Goal: Navigation & Orientation: Find specific page/section

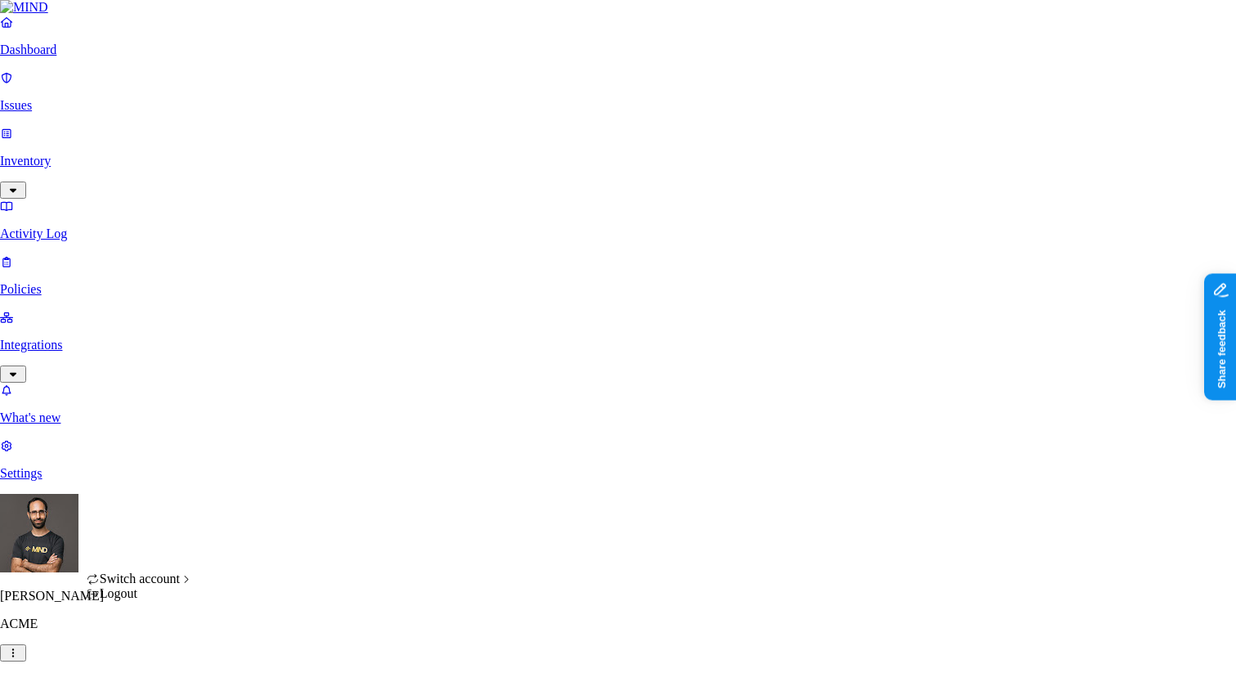
click at [165, 601] on div "Logout" at bounding box center [140, 593] width 107 height 15
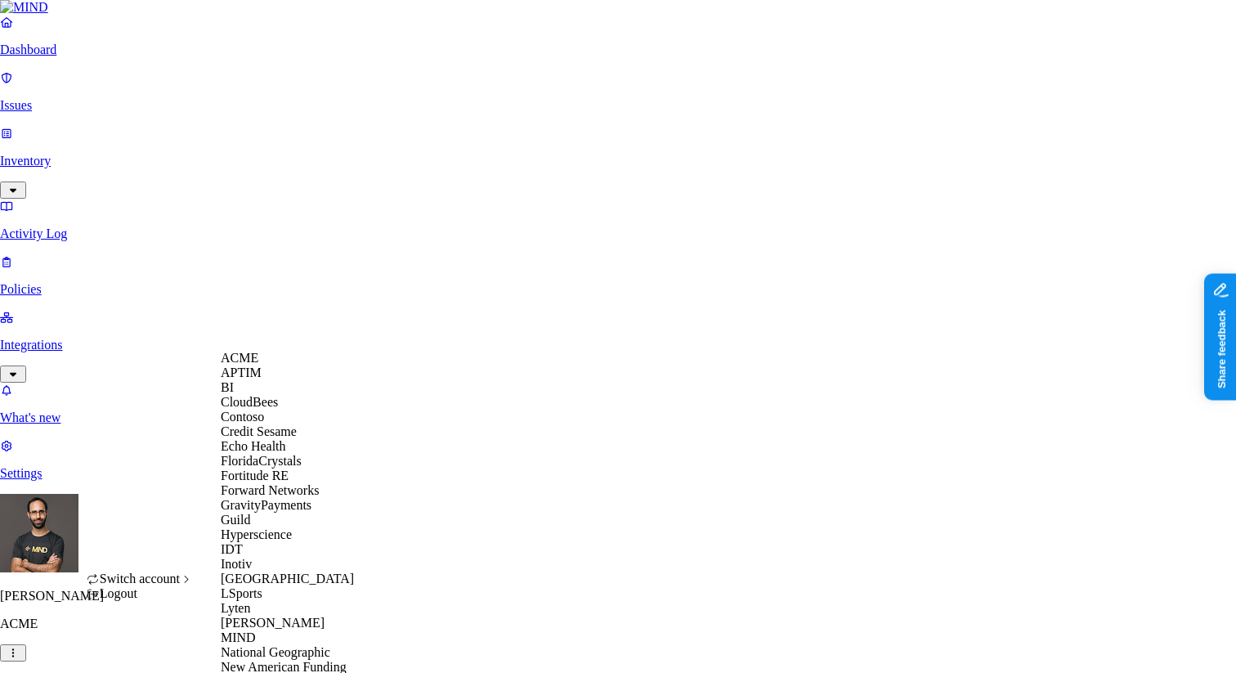
click at [254, 453] on span "Echo Health" at bounding box center [253, 446] width 65 height 14
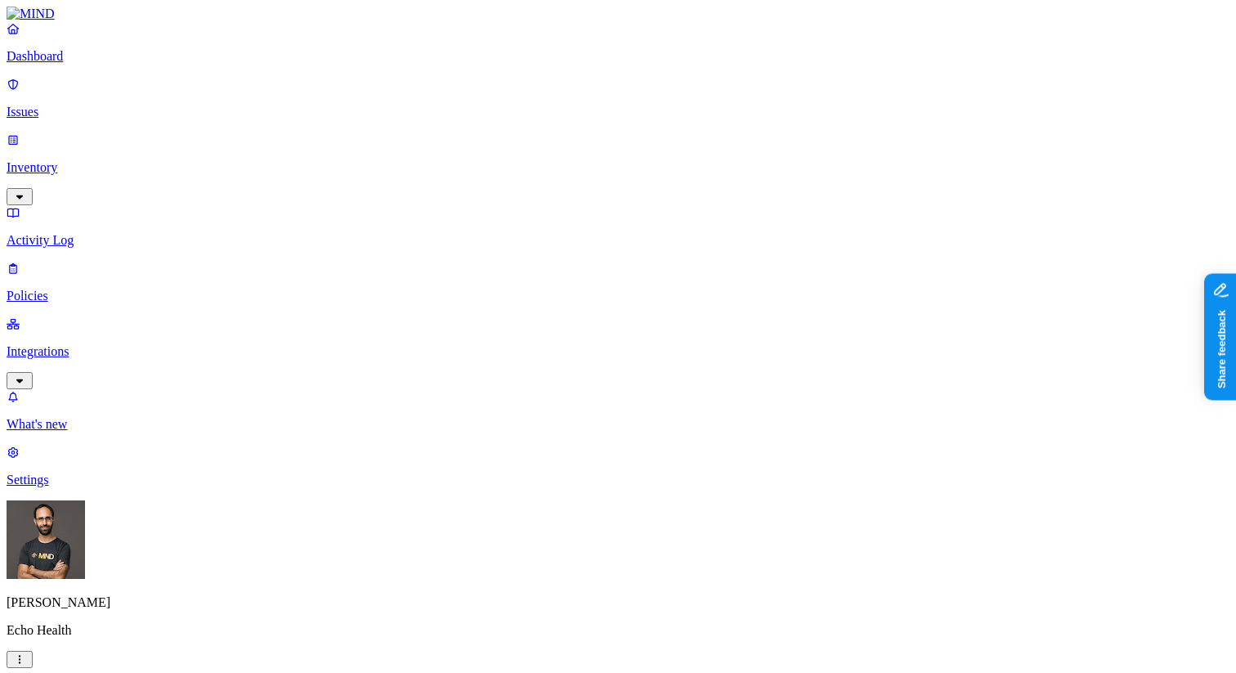
click at [92, 160] on p "Inventory" at bounding box center [618, 167] width 1223 height 15
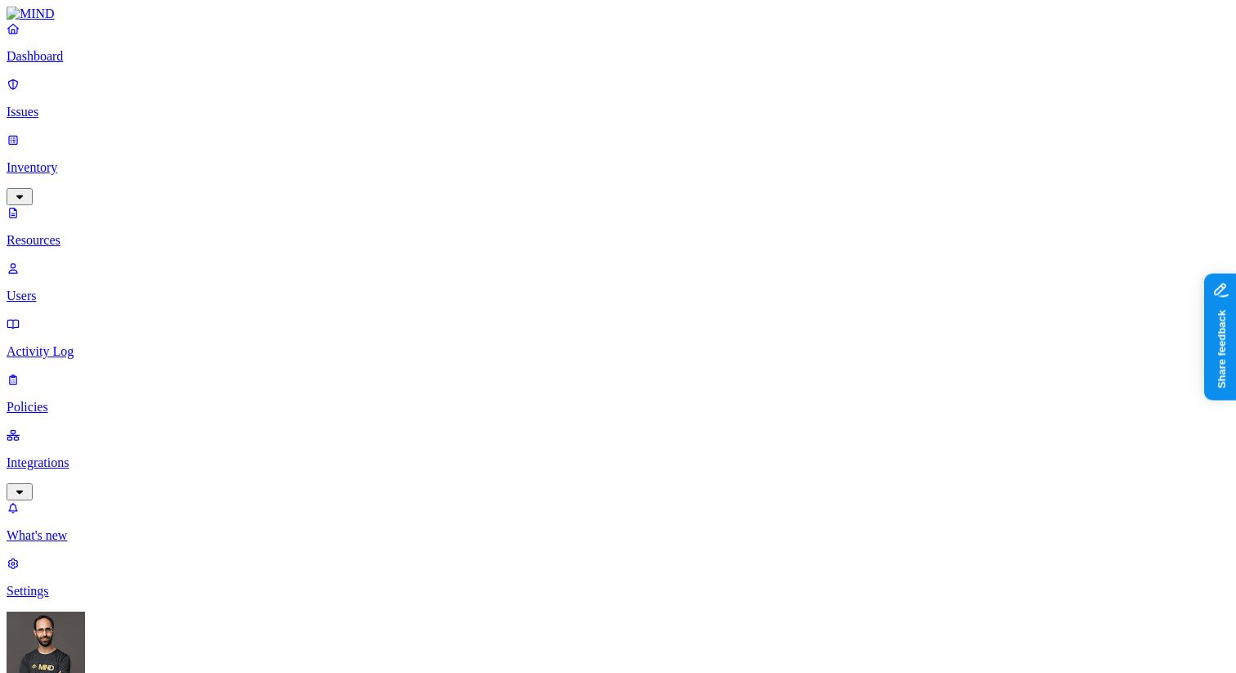
click at [137, 289] on p "Users" at bounding box center [618, 296] width 1223 height 15
click at [456, 108] on div "Internal" at bounding box center [456, 110] width 0 height 29
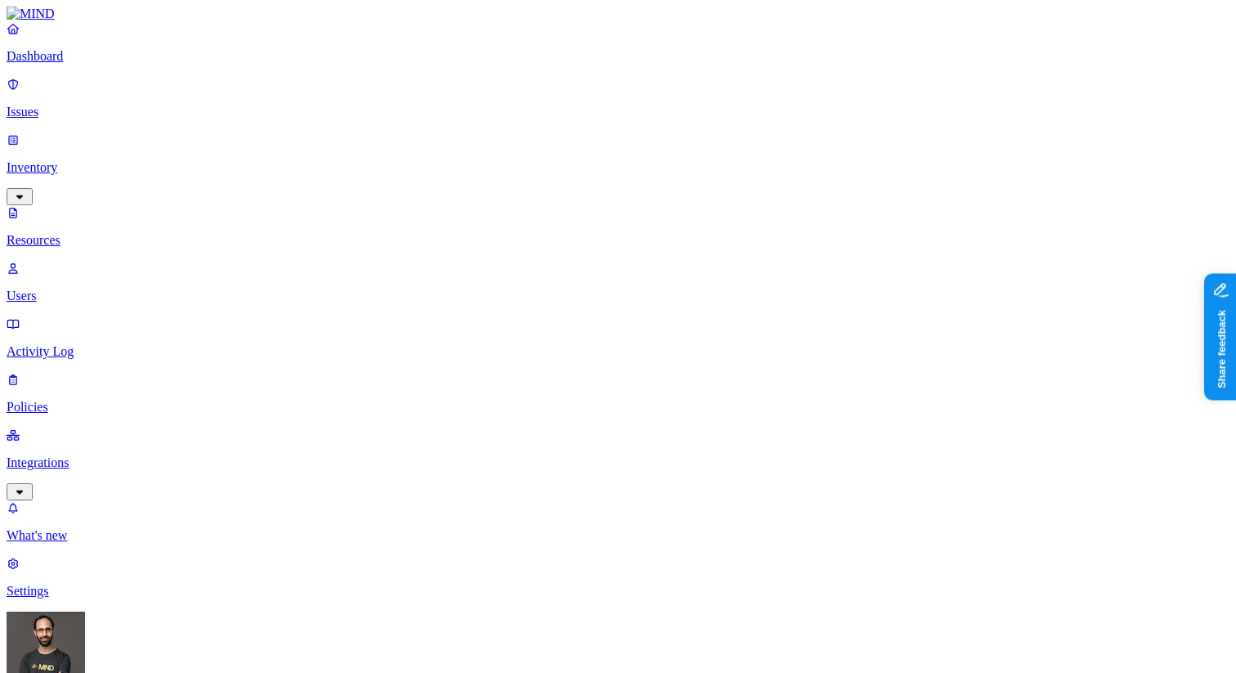
scroll to position [467, 0]
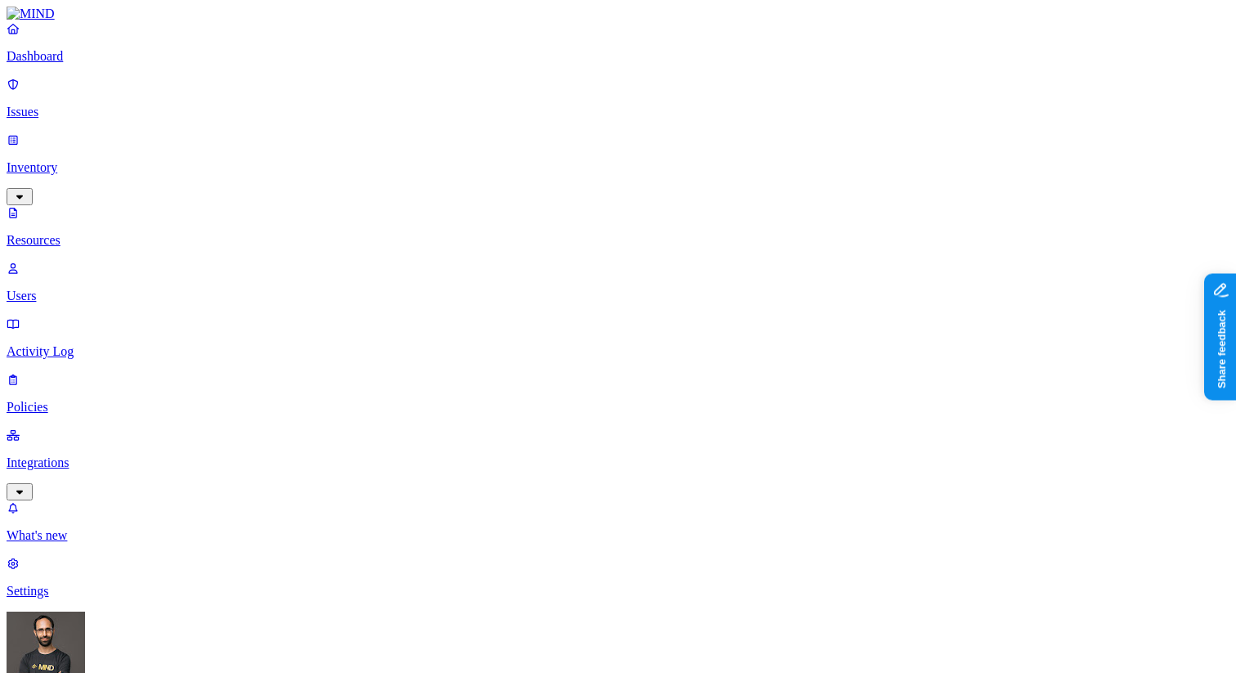
scroll to position [161, 0]
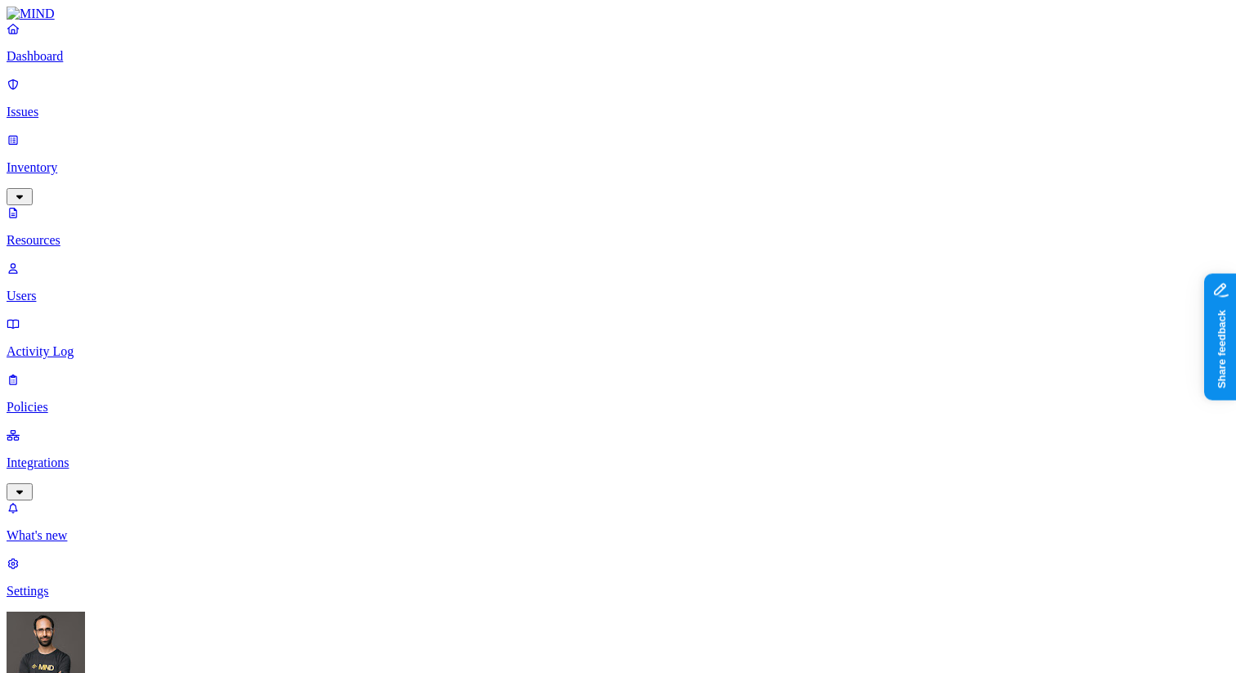
click at [464, 141] on span "External" at bounding box center [478, 148] width 44 height 14
click at [456, 96] on div "All" at bounding box center [456, 89] width 0 height 15
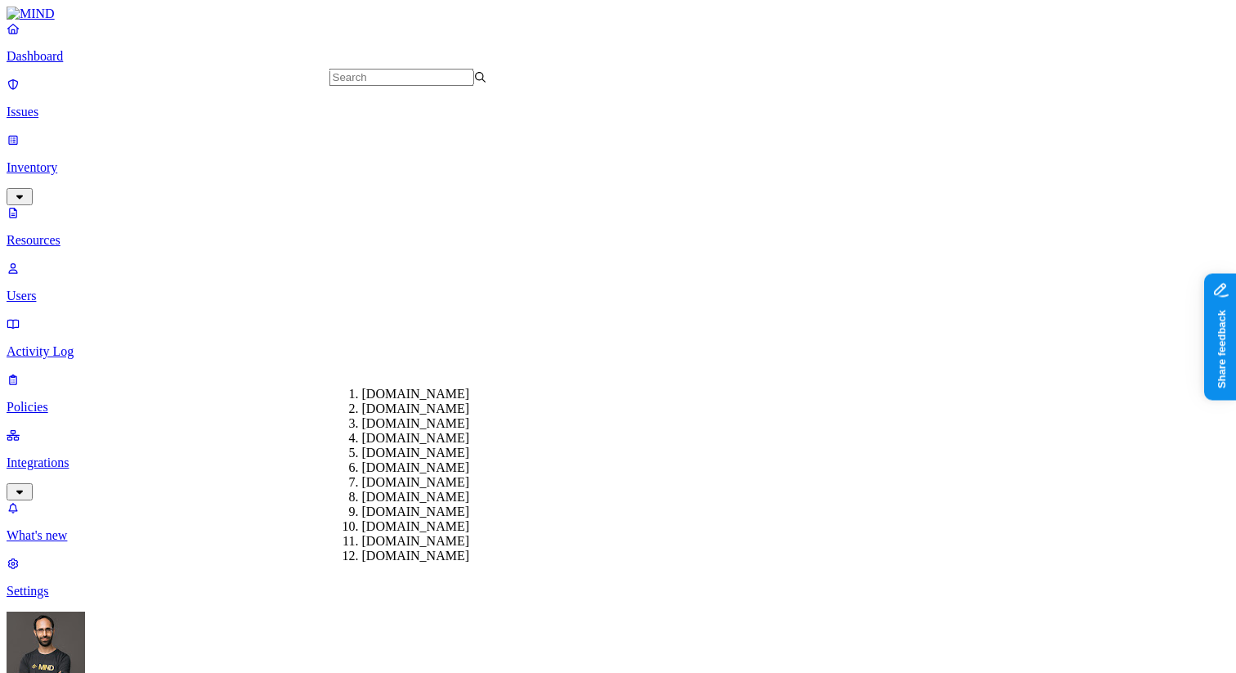
scroll to position [423, 0]
click at [412, 504] on div "cpc-i.com" at bounding box center [441, 511] width 158 height 15
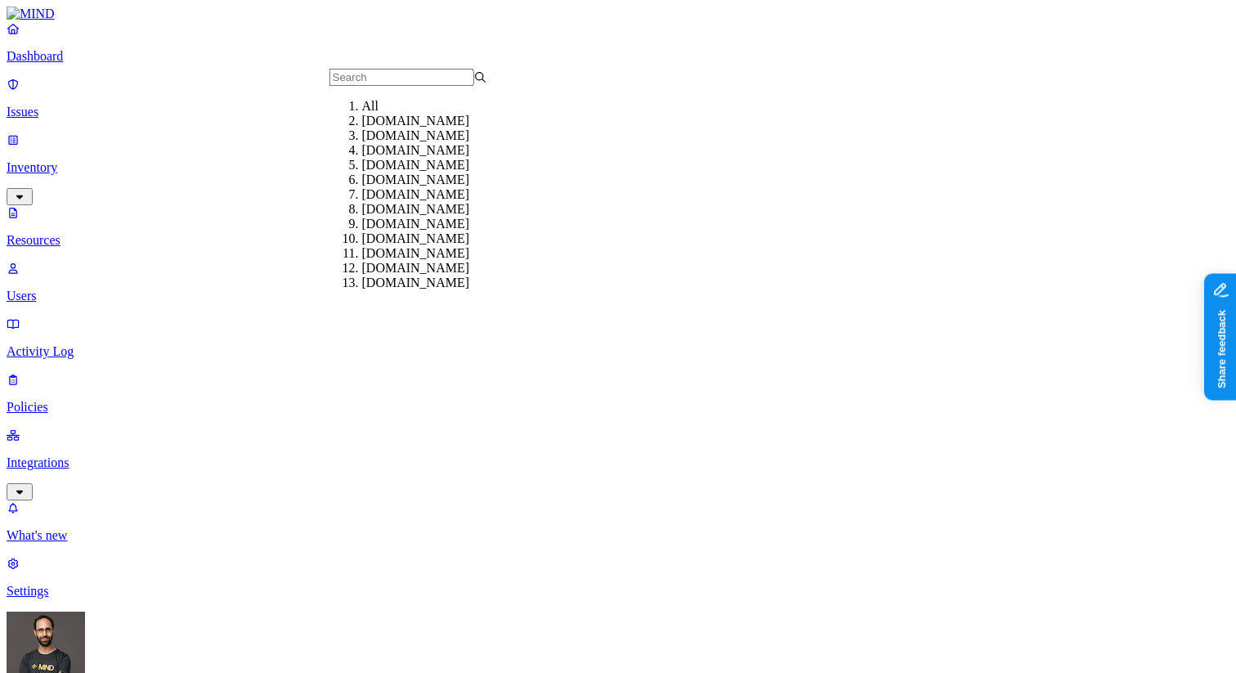
click at [410, 114] on div "All" at bounding box center [441, 106] width 158 height 15
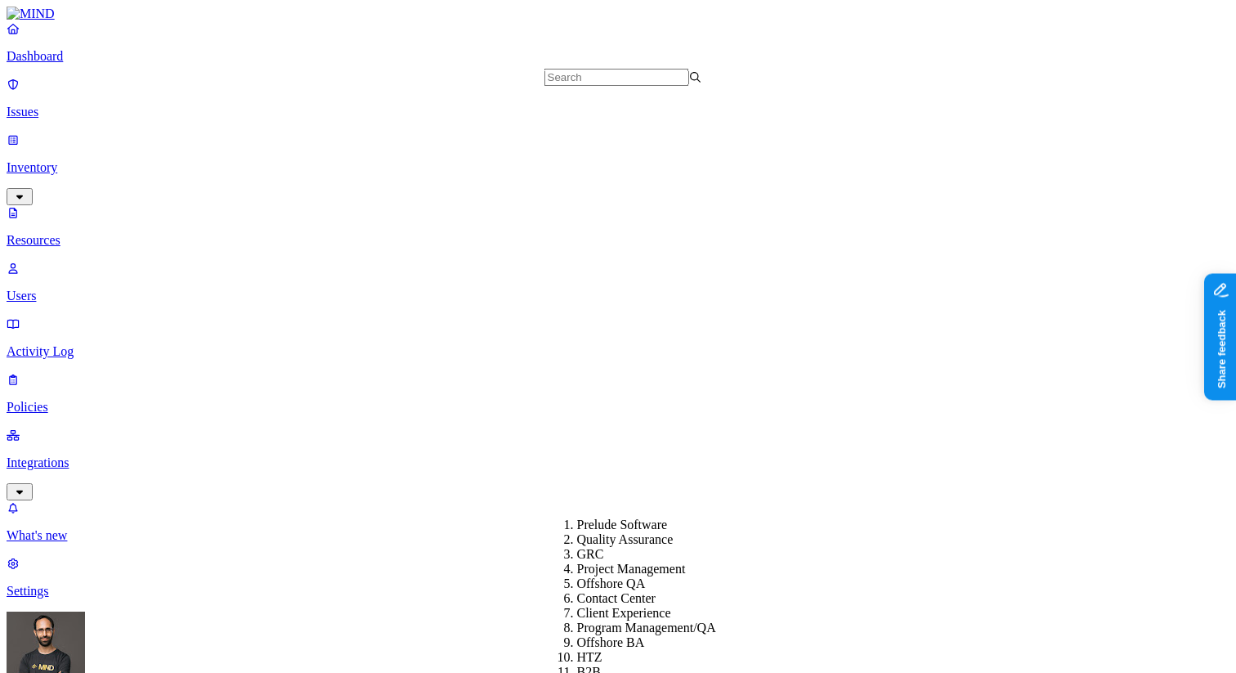
scroll to position [839, 0]
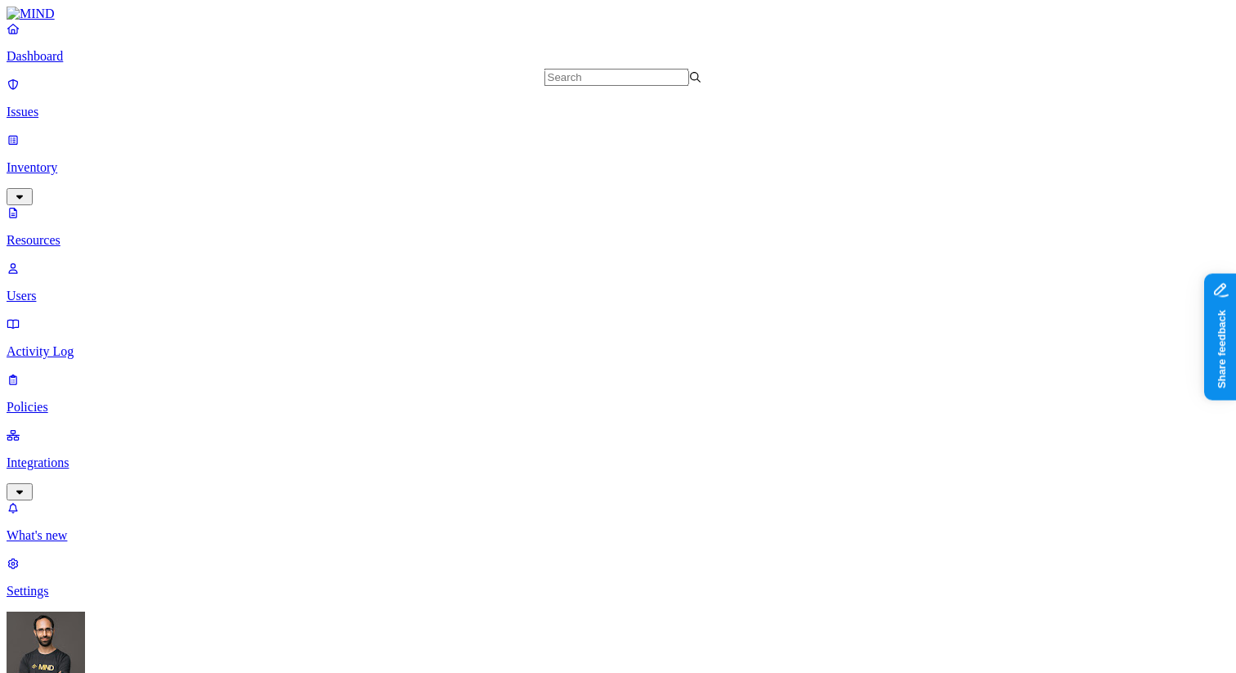
click at [90, 105] on p "Issues" at bounding box center [618, 112] width 1223 height 15
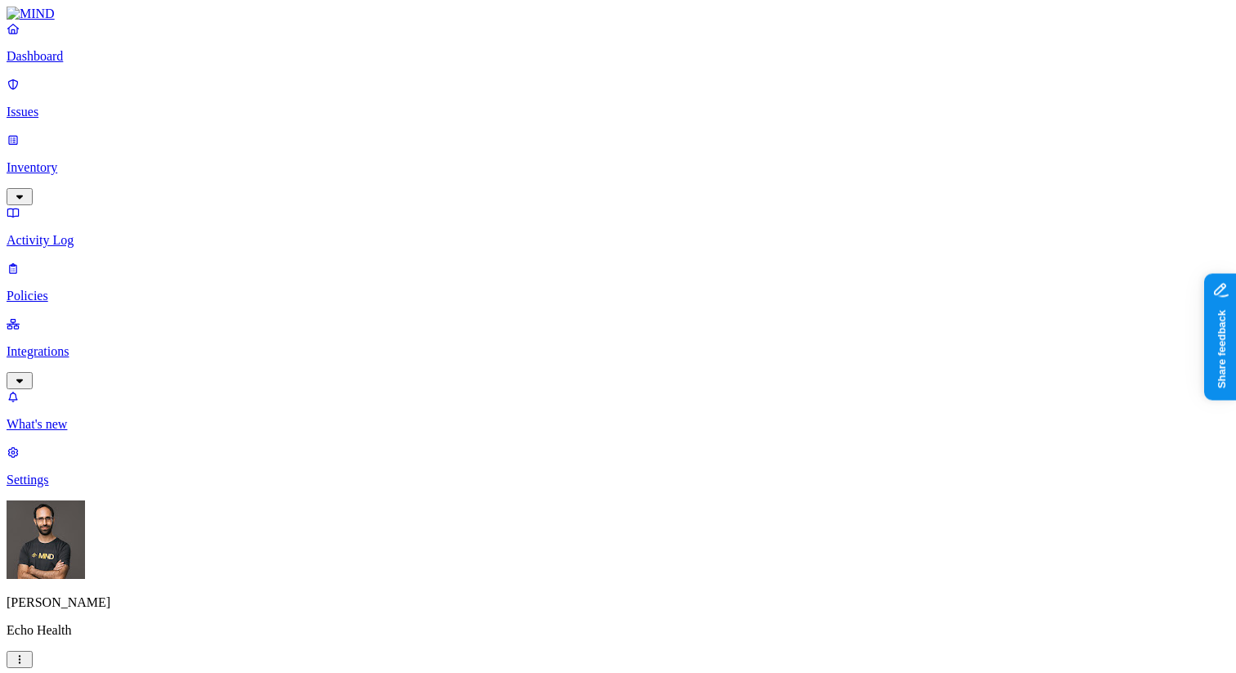
click at [75, 289] on p "Policies" at bounding box center [618, 296] width 1223 height 15
click at [103, 64] on p "Dashboard" at bounding box center [618, 56] width 1223 height 15
click at [80, 105] on p "Issues" at bounding box center [618, 112] width 1223 height 15
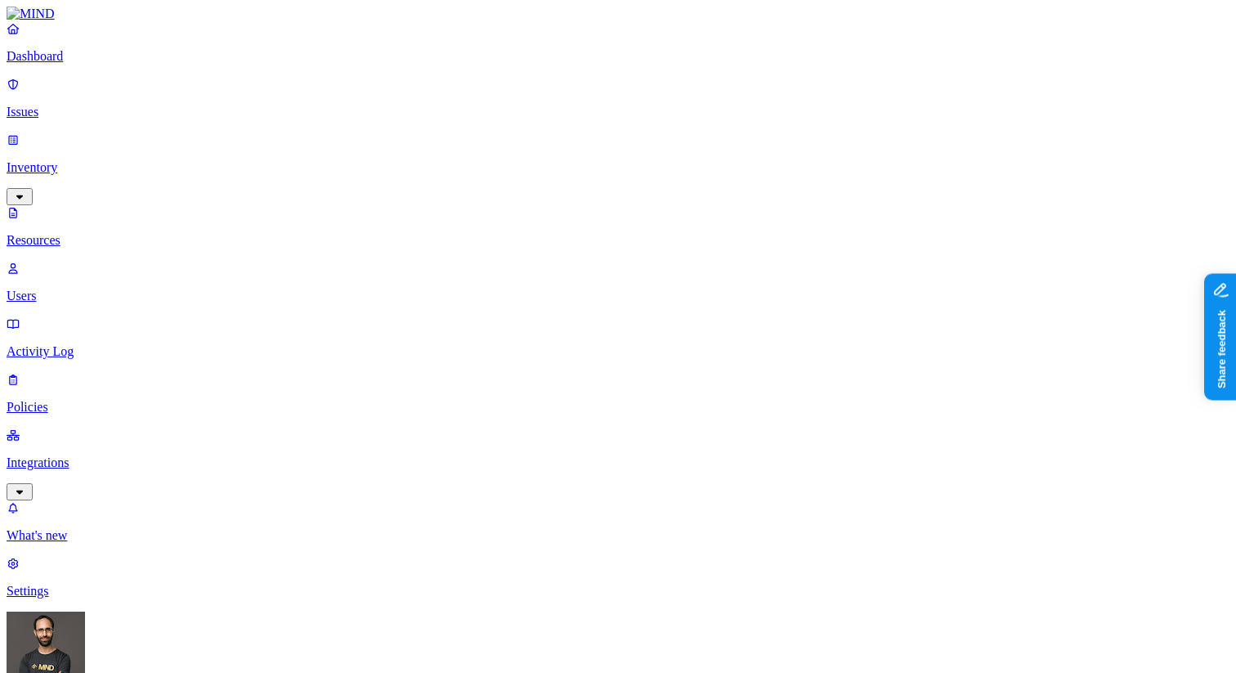
scroll to position [82, 0]
